Goal: Navigation & Orientation: Find specific page/section

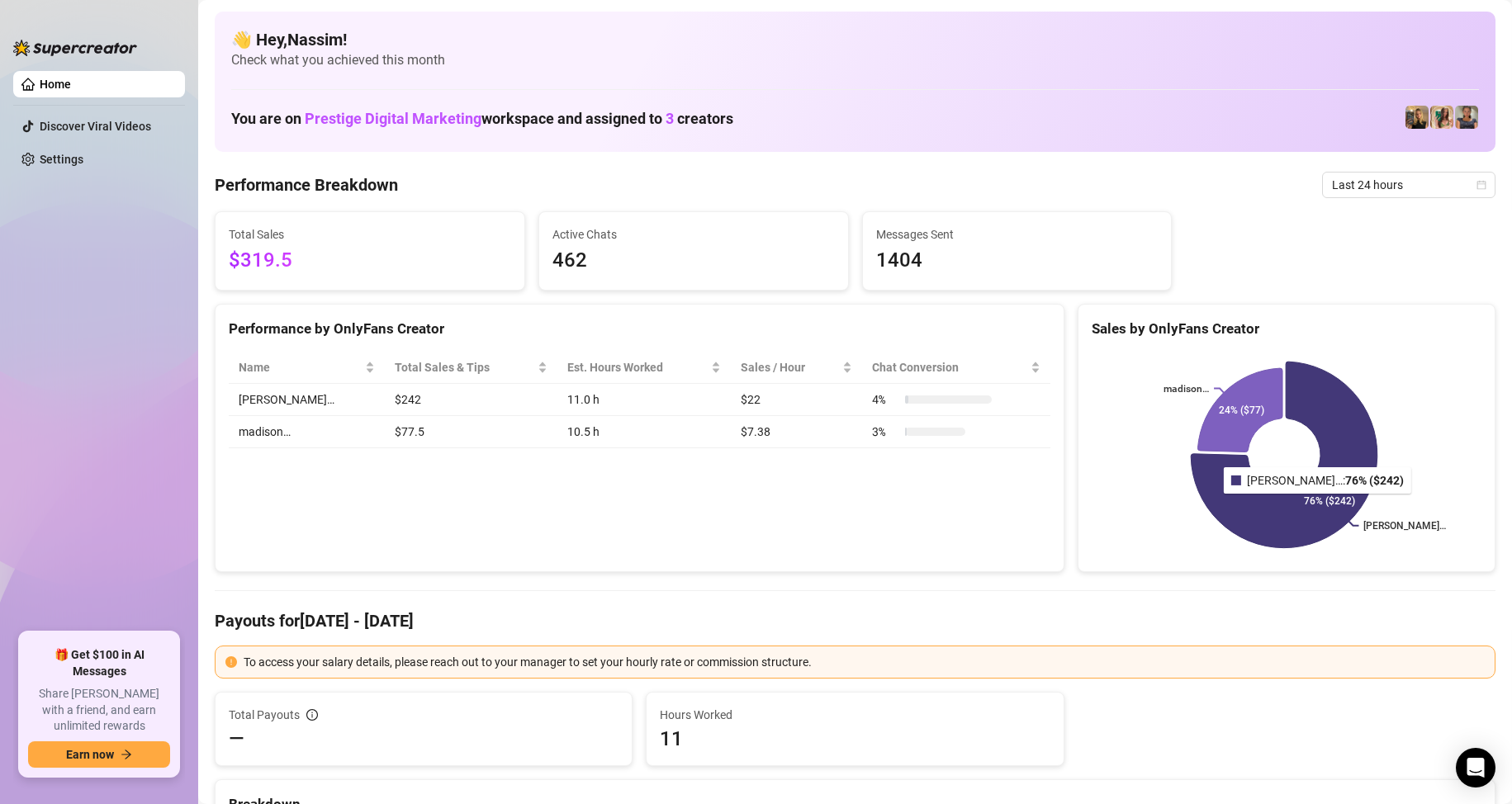
click at [1278, 505] on icon at bounding box center [1284, 454] width 186 height 186
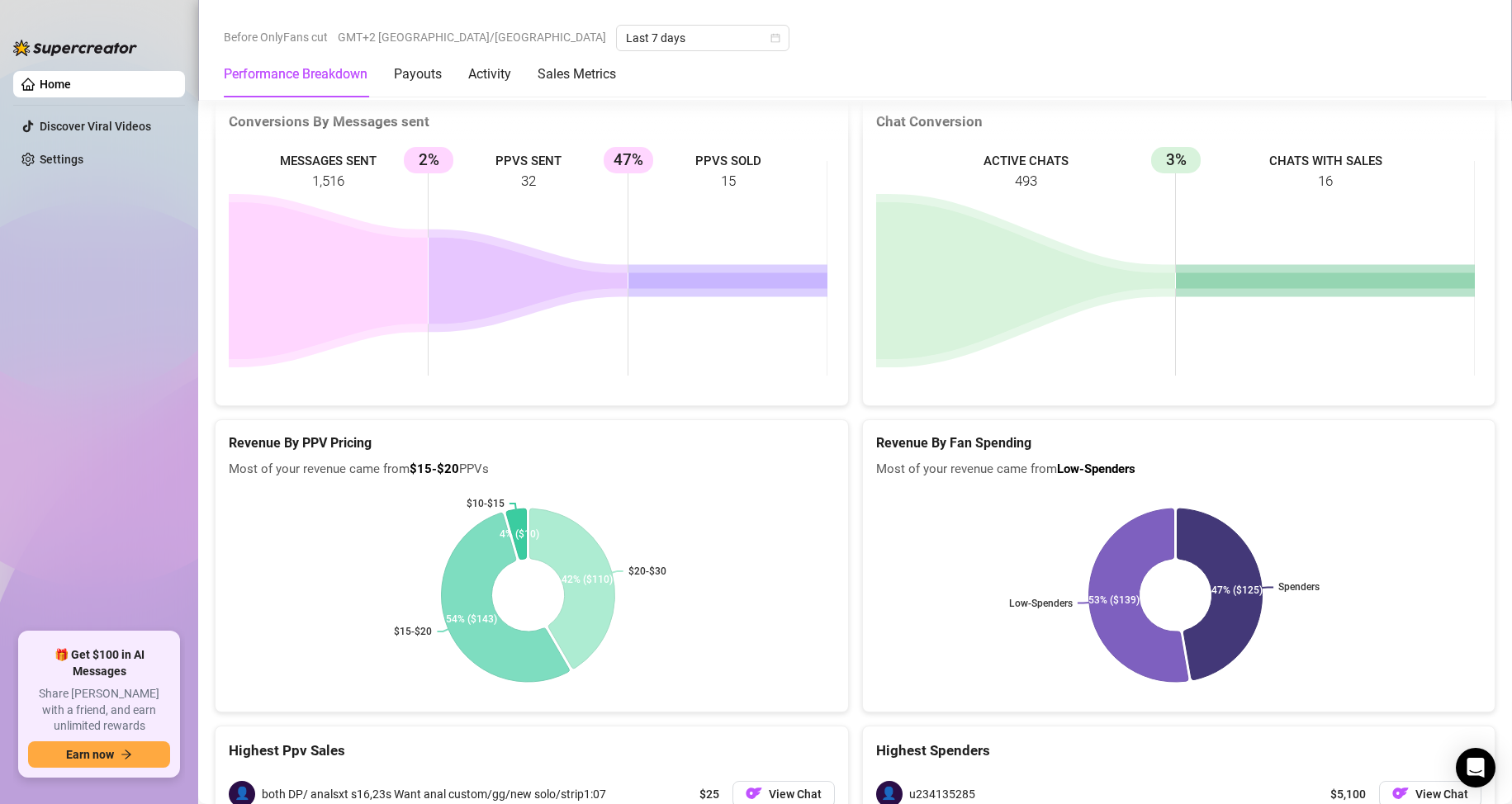
scroll to position [2495, 0]
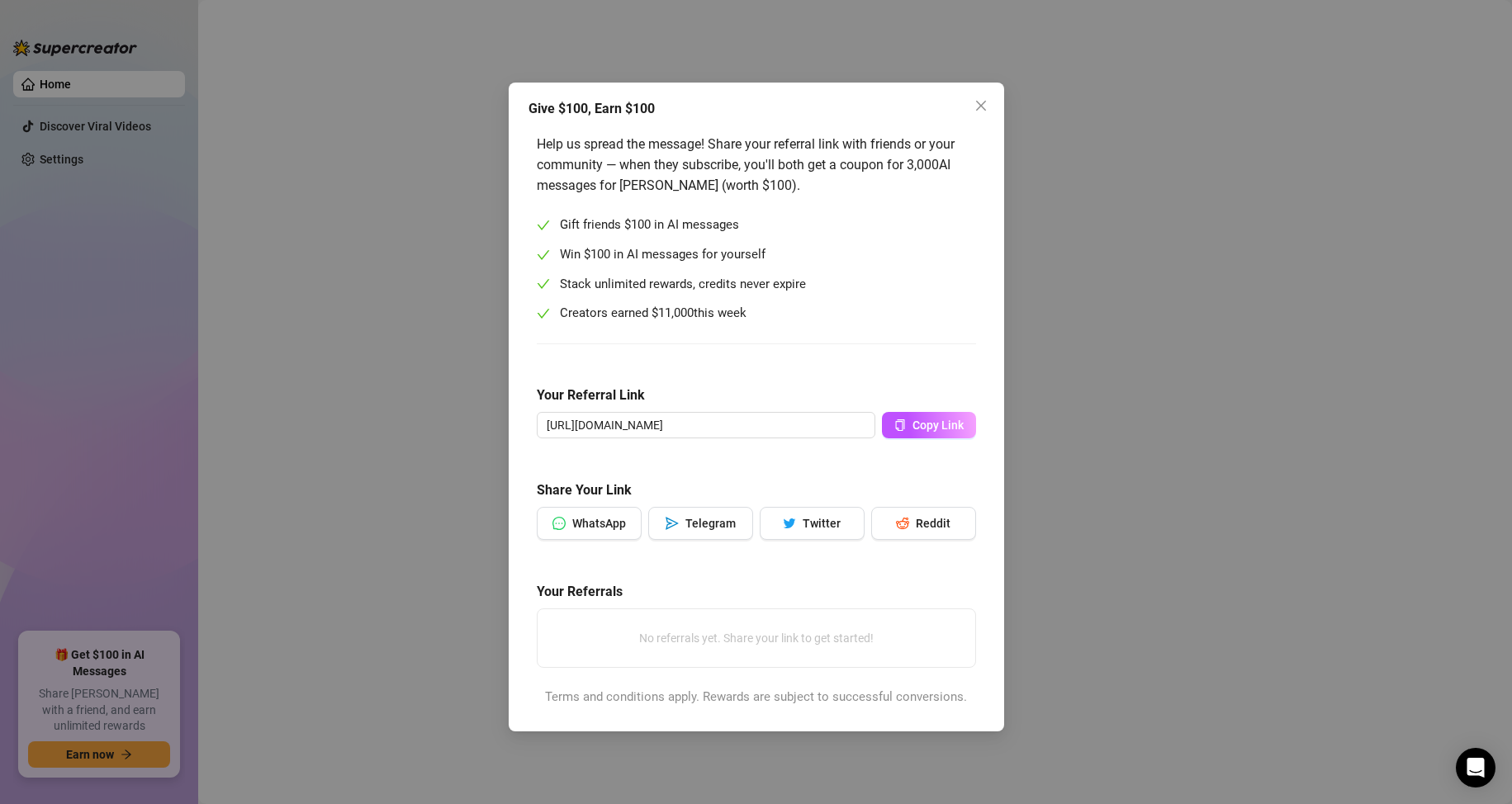
click at [703, 96] on div "Give $100, Earn $100 Help us spread the message! Share your referral link with …" at bounding box center [756, 406] width 495 height 649
click at [983, 107] on icon "close" at bounding box center [979, 105] width 10 height 10
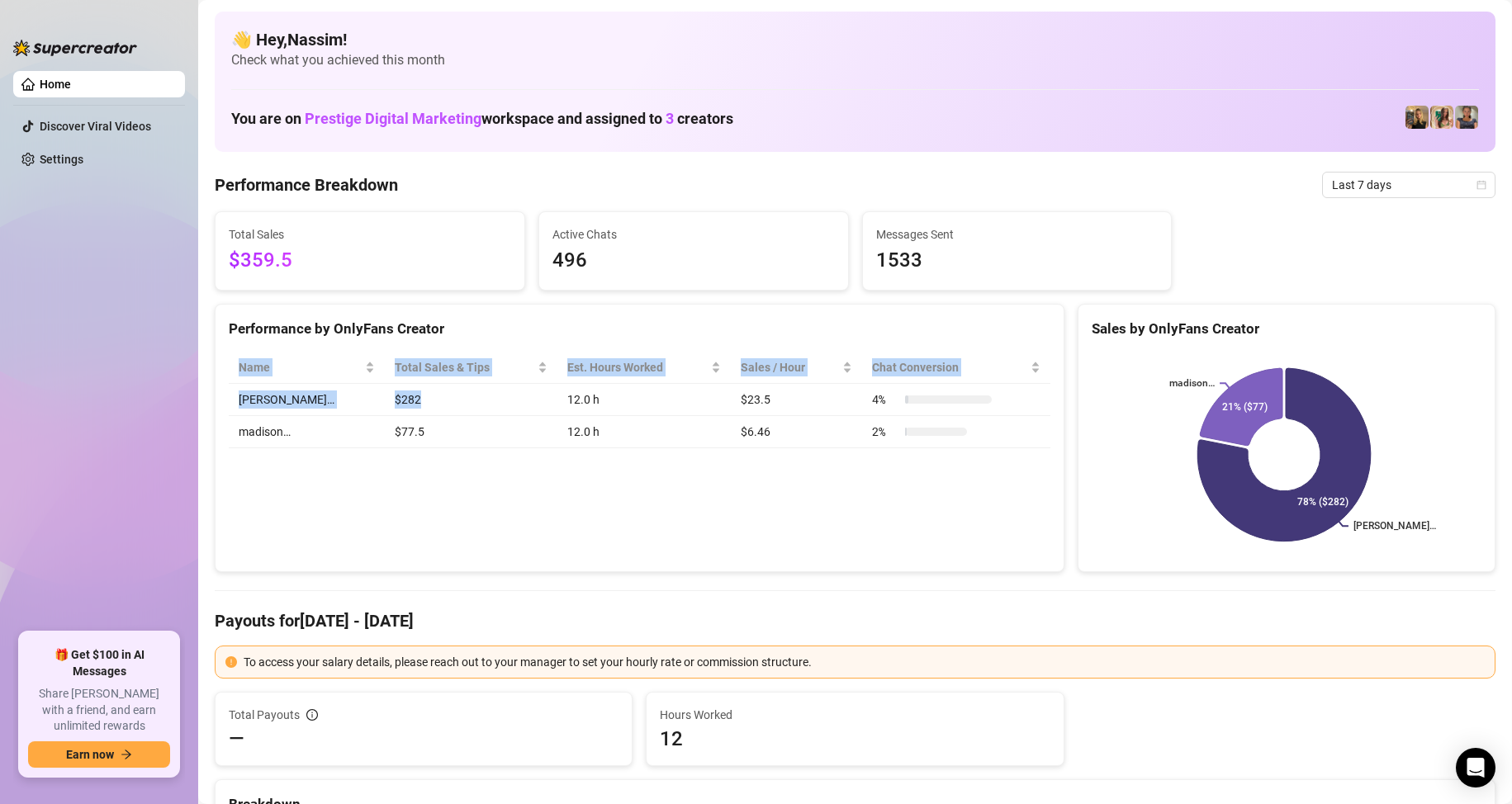
drag, startPoint x: 492, startPoint y: 396, endPoint x: 729, endPoint y: 478, distance: 250.8
click at [727, 477] on div "Performance by OnlyFans Creator Name Total Sales & Tips Est. Hours Worked Sales…" at bounding box center [639, 437] width 850 height 269
click at [750, 488] on div "Performance by OnlyFans Creator Name Total Sales & Tips Est. Hours Worked Sales…" at bounding box center [639, 437] width 850 height 269
